Goal: Information Seeking & Learning: Learn about a topic

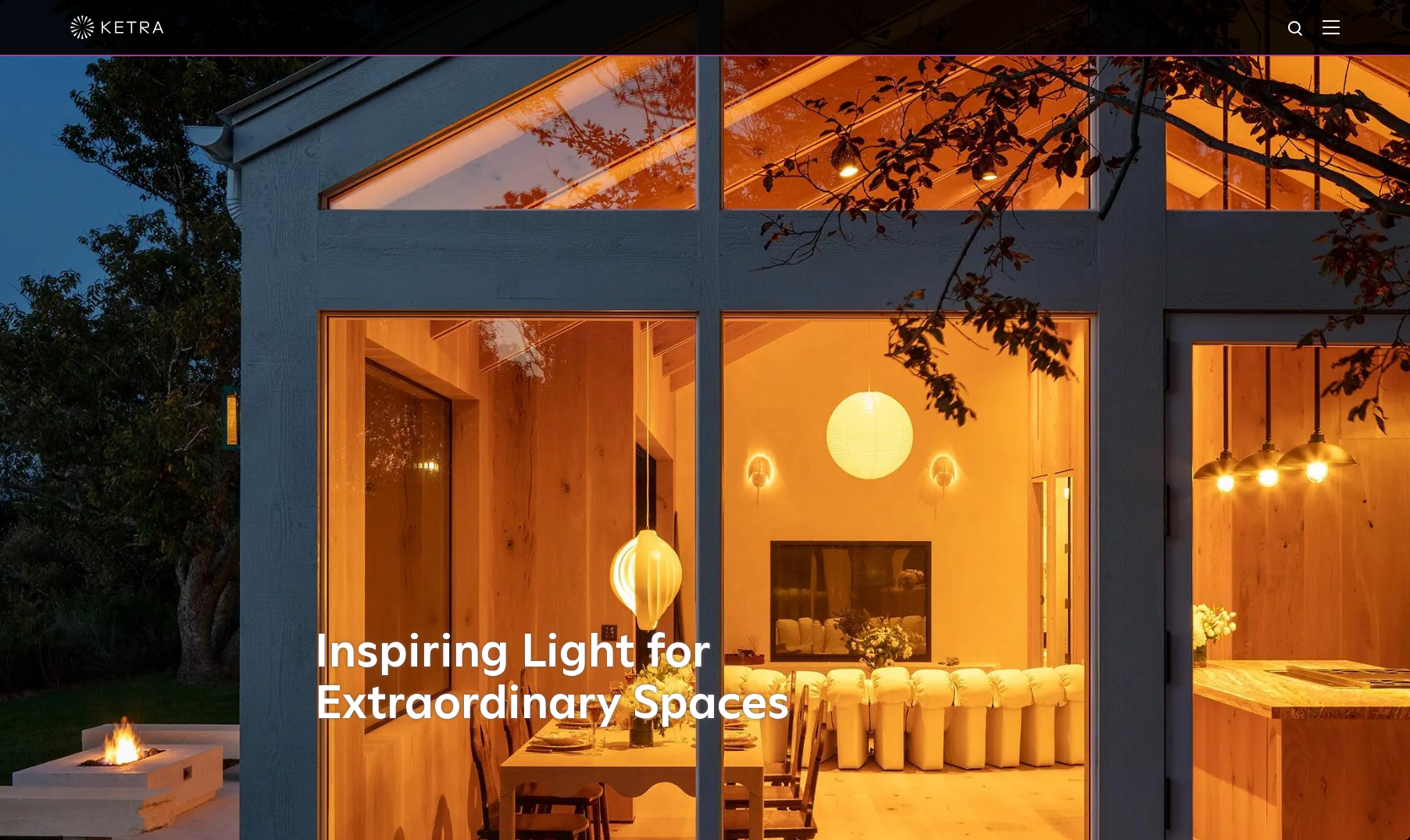
click at [1339, 27] on img at bounding box center [1331, 27] width 18 height 15
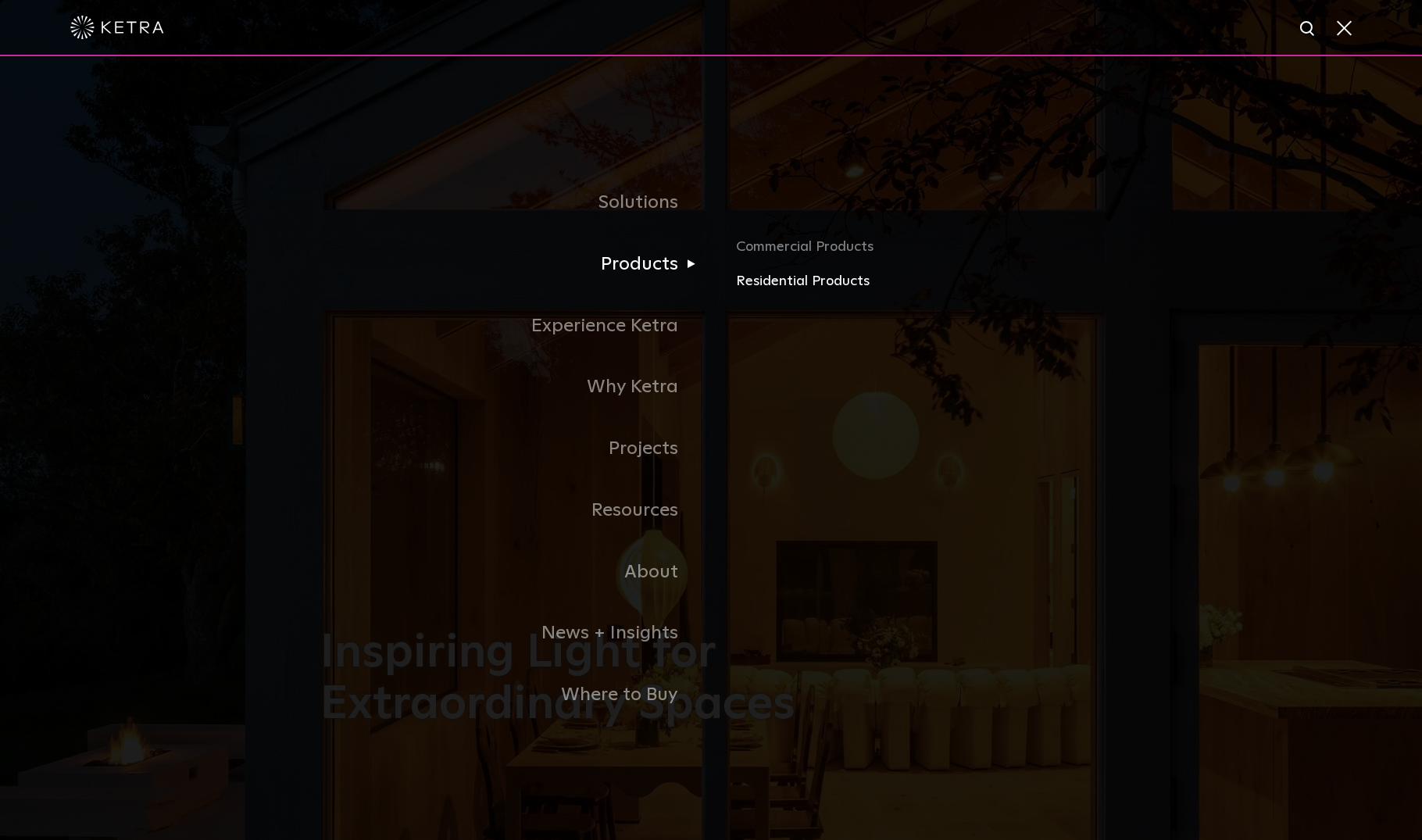
click at [775, 276] on link "Residential Products" at bounding box center [919, 281] width 366 height 22
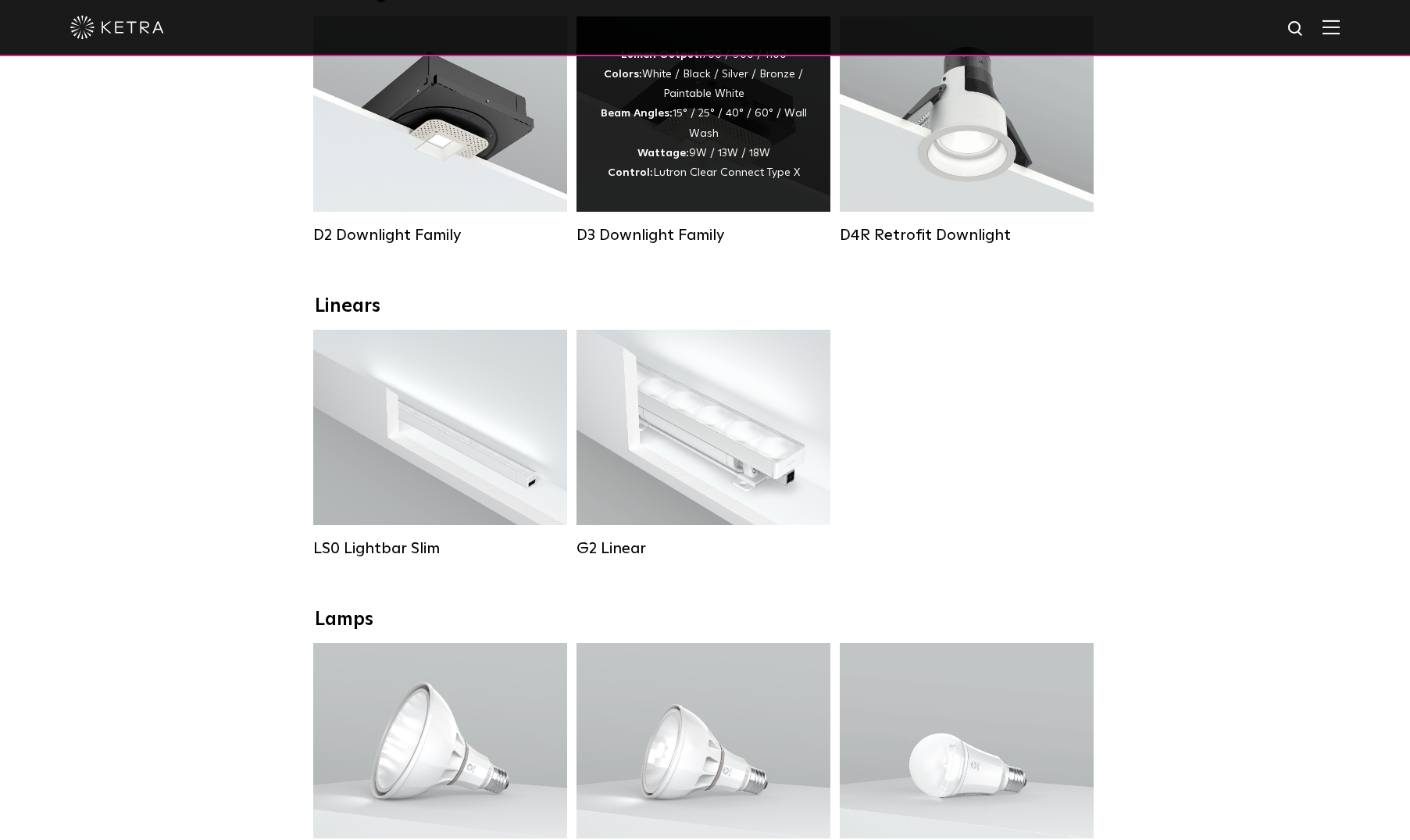
scroll to position [643, 0]
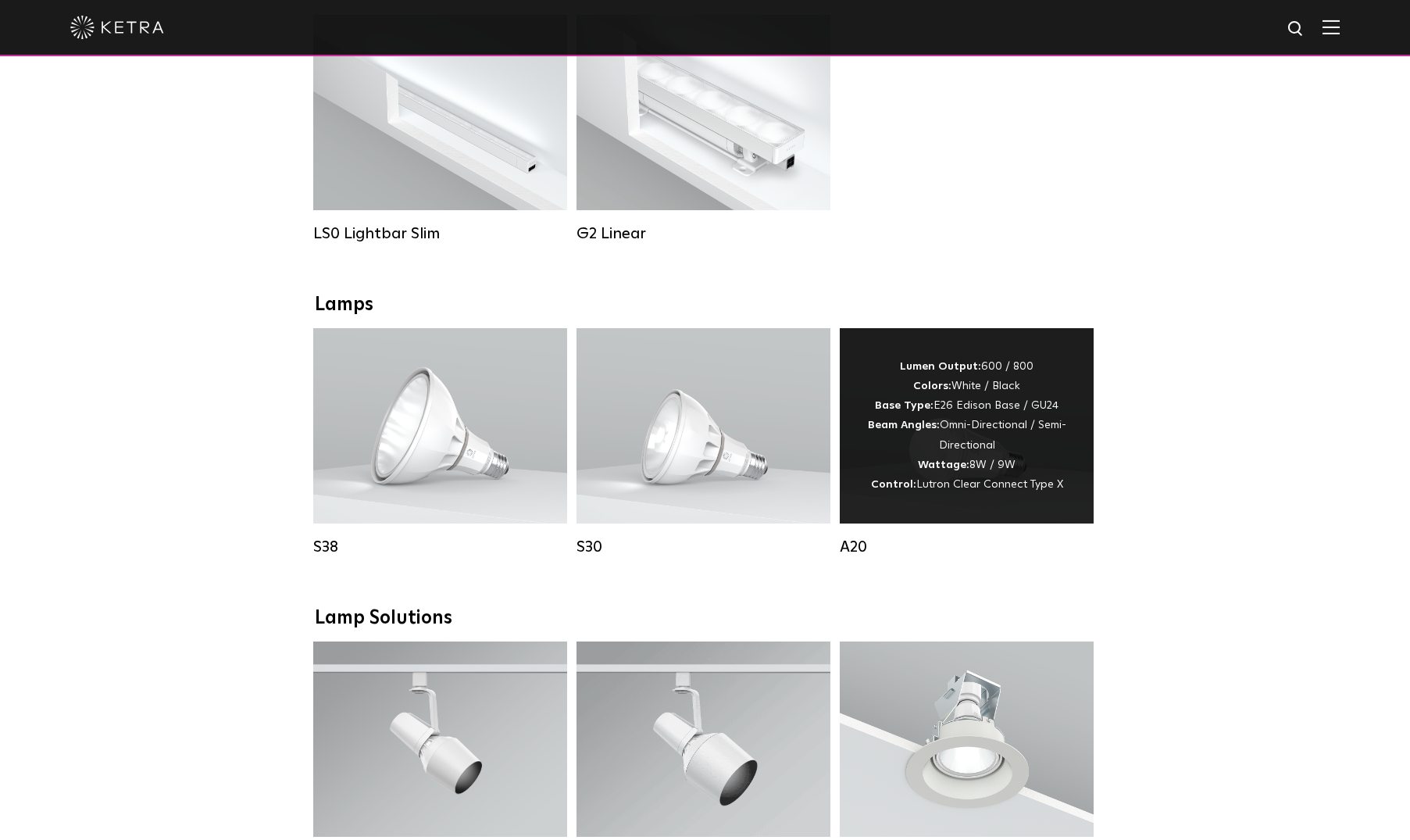
click at [967, 417] on div "Lumen Output: 600 / 800 Colors: White / Black Base Type: E26 Edison Base / GU24…" at bounding box center [966, 426] width 207 height 137
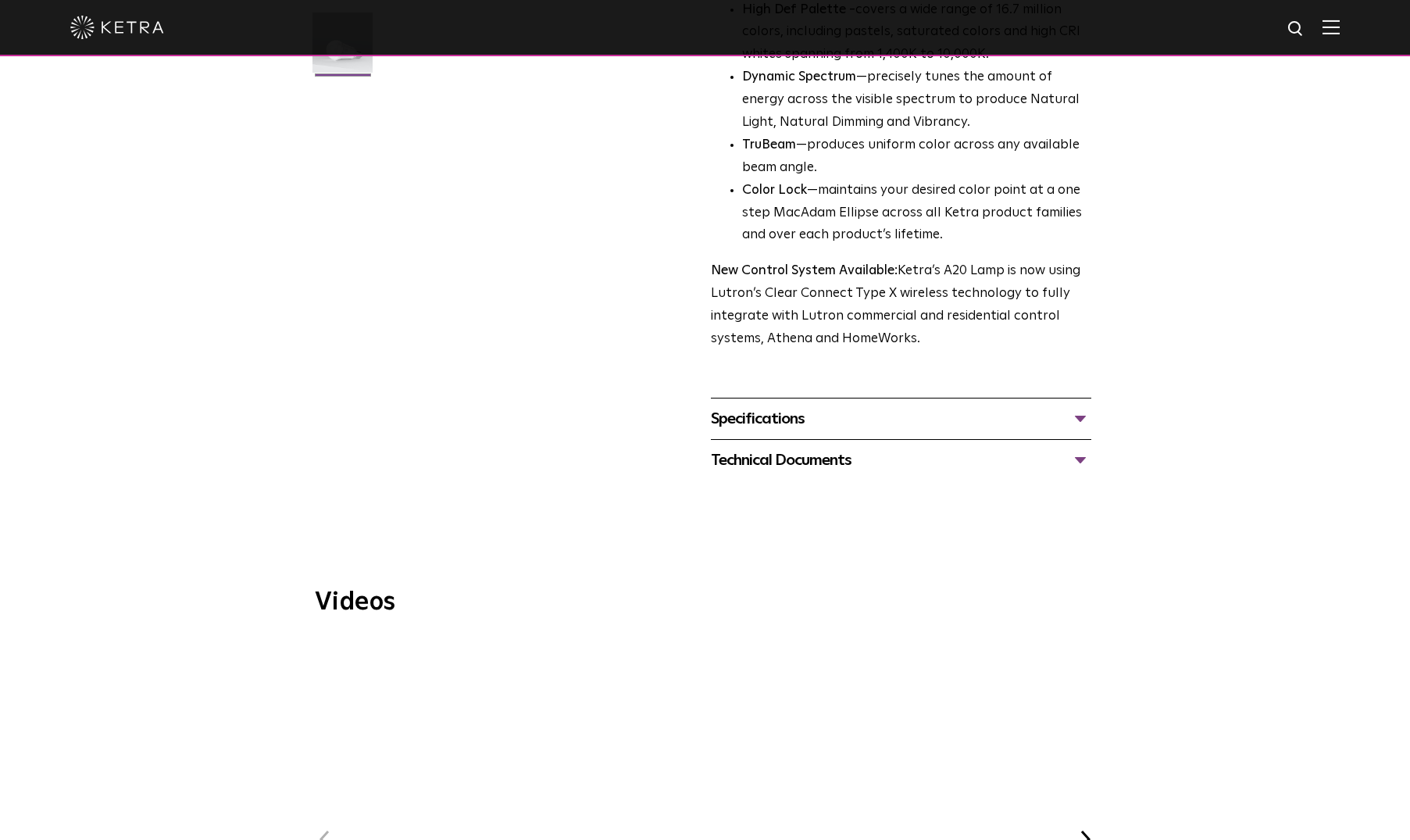
scroll to position [496, 0]
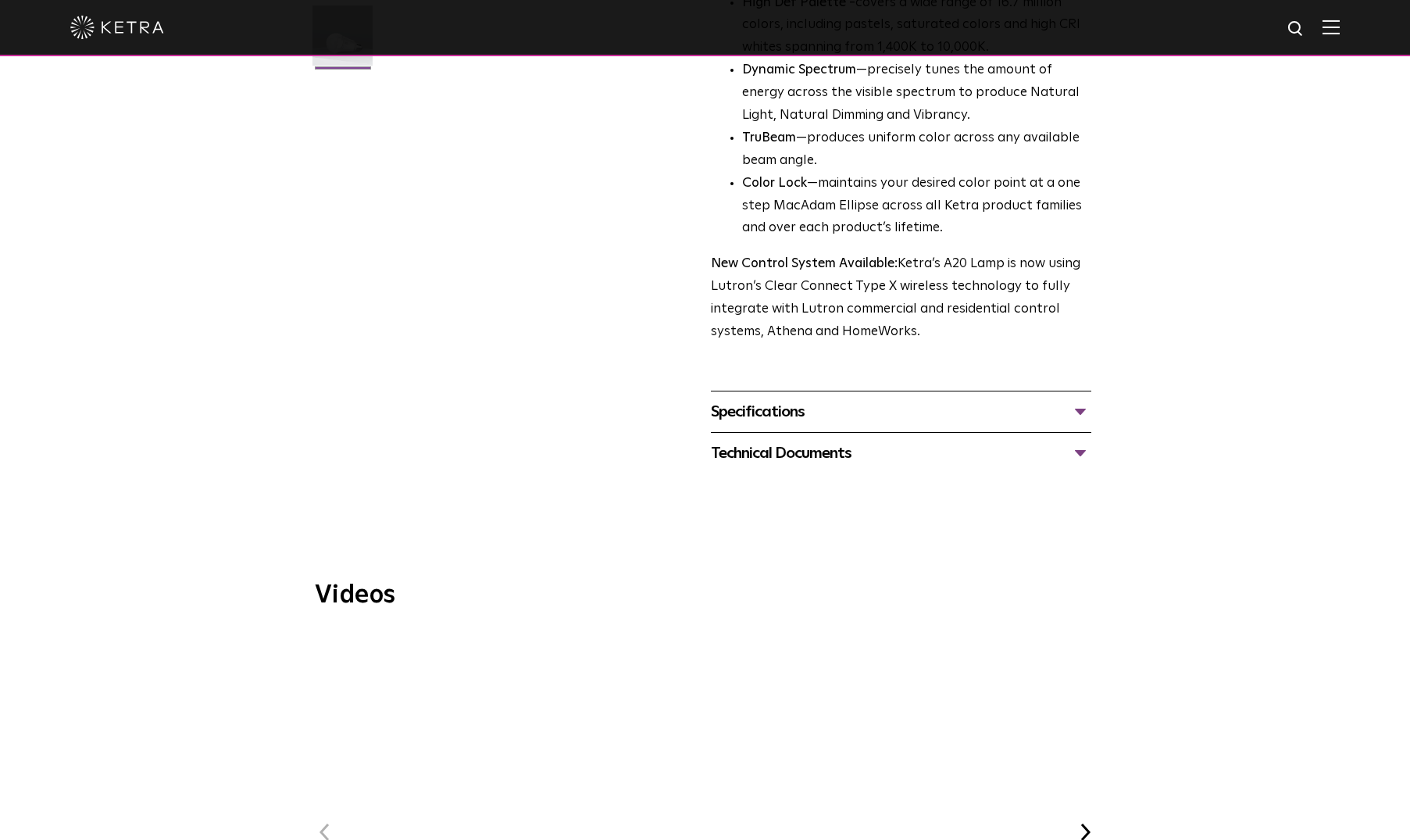
click at [1089, 399] on div "Specifications" at bounding box center [901, 411] width 381 height 25
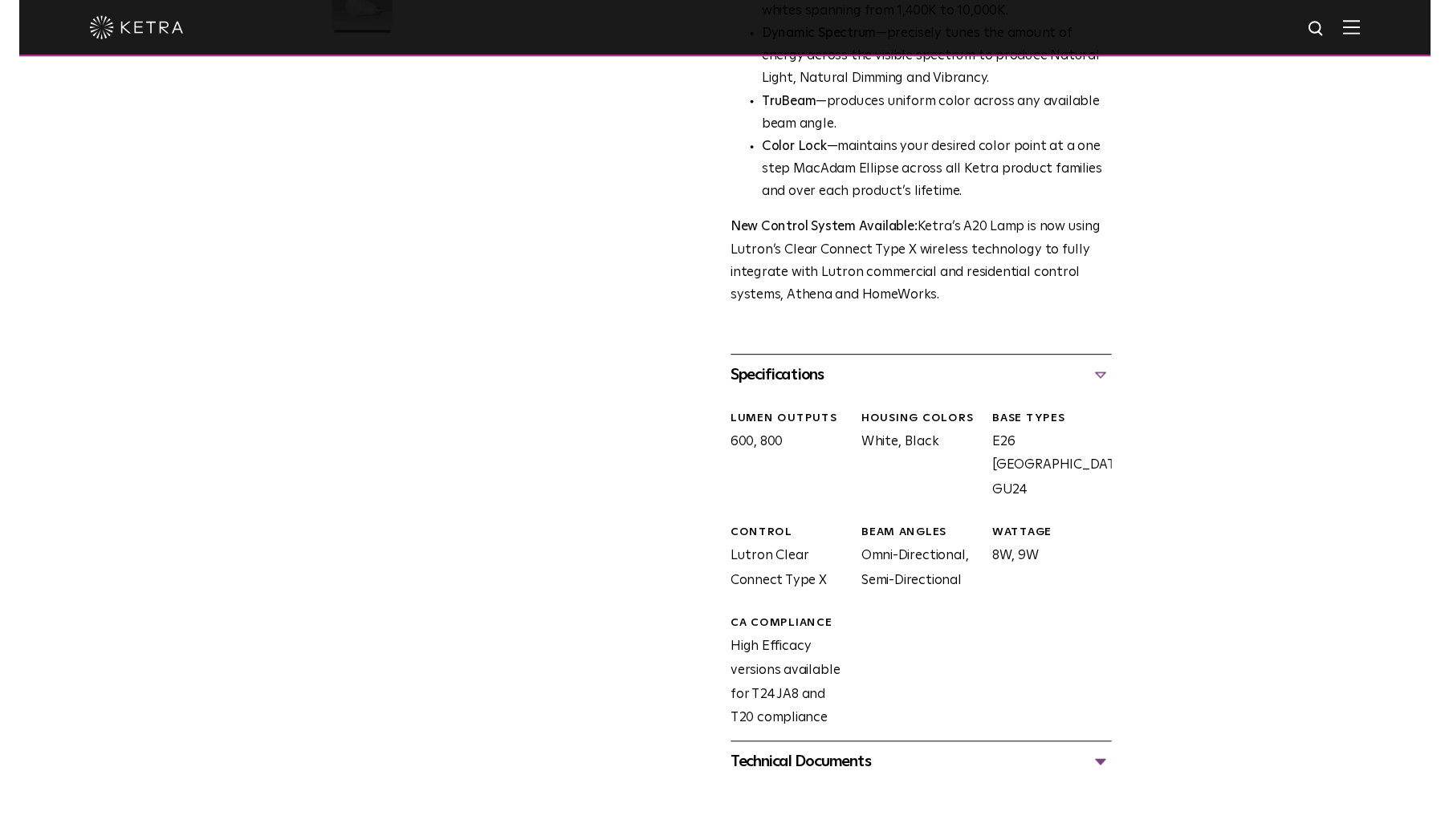
scroll to position [544, 0]
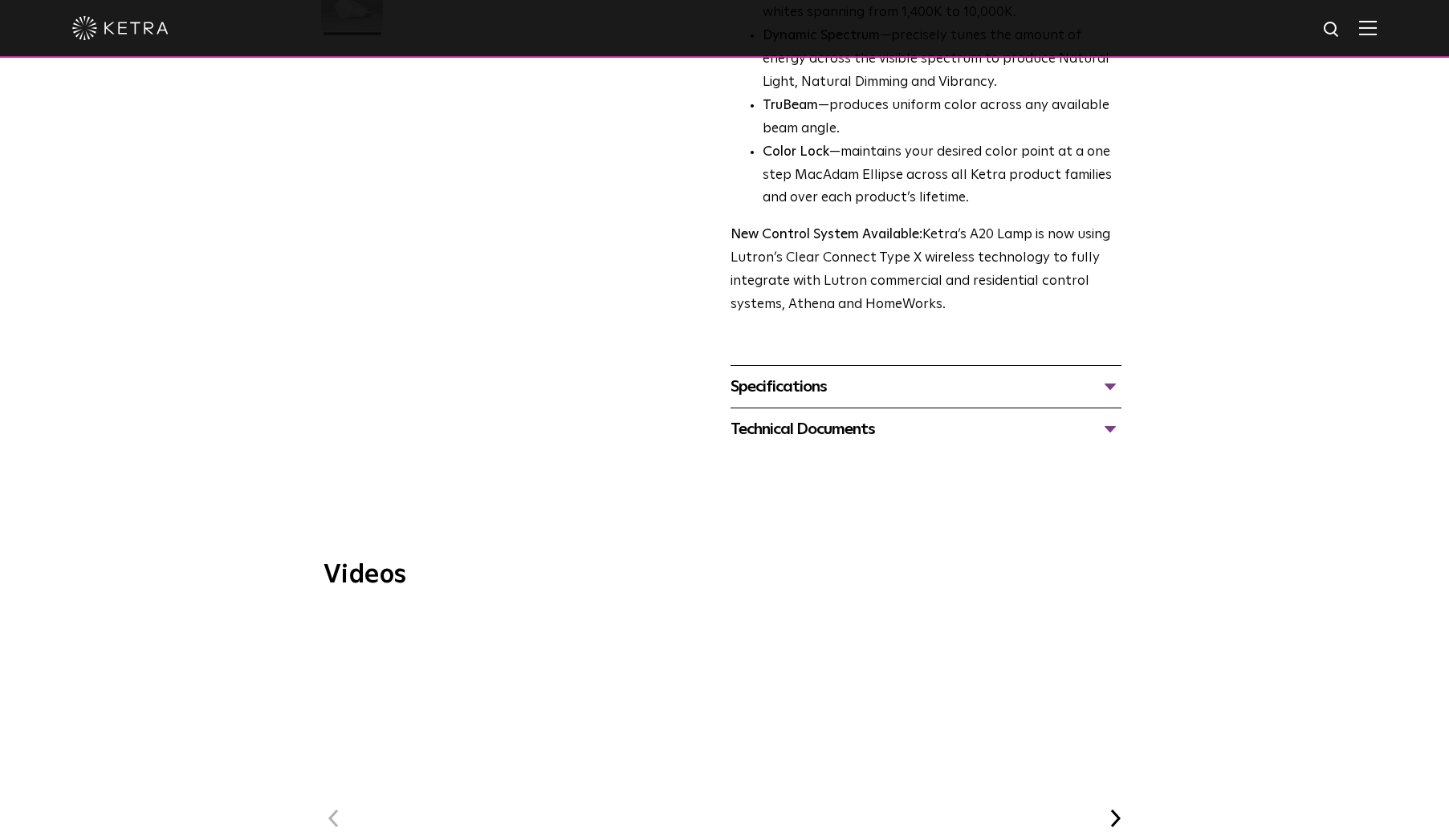
click at [1107, 374] on div "Specifications" at bounding box center [926, 386] width 391 height 26
